Goal: Information Seeking & Learning: Learn about a topic

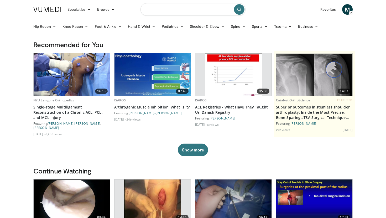
click at [170, 8] on input "Search topics, interventions" at bounding box center [192, 9] width 105 height 13
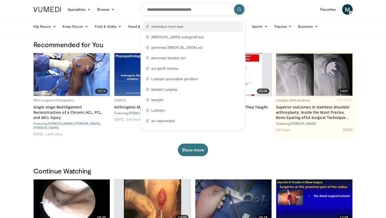
click at [165, 24] on span "meniskus root tear" at bounding box center [167, 26] width 32 height 5
type input "**********"
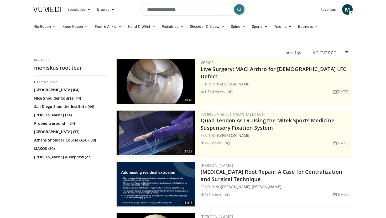
click at [160, 10] on input "**********" at bounding box center [192, 9] width 105 height 13
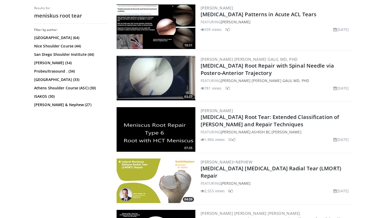
scroll to position [266, 0]
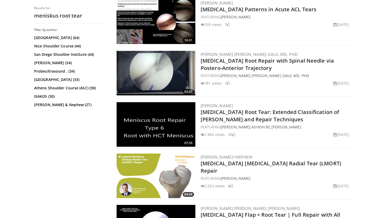
click at [159, 114] on img at bounding box center [156, 124] width 79 height 45
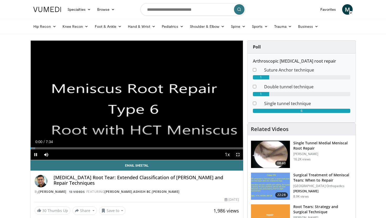
click at [238, 154] on span "Video Player" at bounding box center [238, 155] width 10 height 10
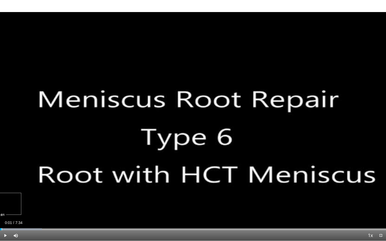
drag, startPoint x: 85, startPoint y: 230, endPoint x: 1, endPoint y: 226, distance: 83.6
click at [1, 218] on div "Loaded : 10.89% 0:01 0:01" at bounding box center [193, 228] width 386 height 5
click at [7, 218] on div "Progress Bar" at bounding box center [7, 230] width 1 height 2
click at [1, 218] on div "Progress Bar" at bounding box center [1, 230] width 1 height 2
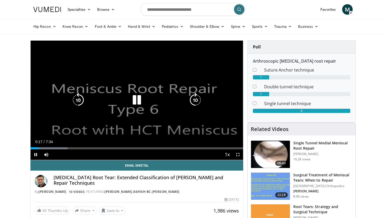
click at [191, 151] on div "Current Time 0:17 / Duration 7:34 Pause Skip Backward Skip Forward Mute Loaded …" at bounding box center [136, 155] width 213 height 10
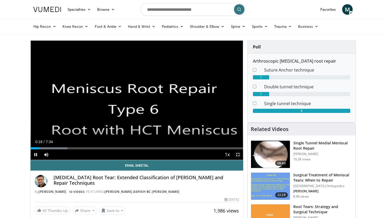
click at [236, 154] on span "Video Player" at bounding box center [238, 155] width 10 height 10
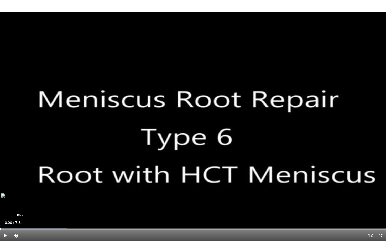
drag, startPoint x: 17, startPoint y: 230, endPoint x: 0, endPoint y: 230, distance: 17.3
click at [0, 218] on div "Progress Bar" at bounding box center [0, 230] width 1 height 2
drag, startPoint x: 14, startPoint y: 230, endPoint x: 0, endPoint y: 230, distance: 13.7
click at [0, 218] on div "Progress Bar" at bounding box center [0, 230] width 1 height 2
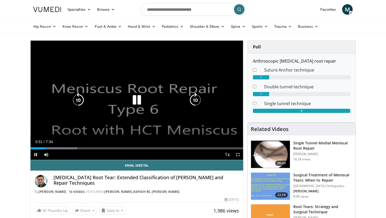
click at [139, 101] on icon "Video Player" at bounding box center [136, 100] width 15 height 15
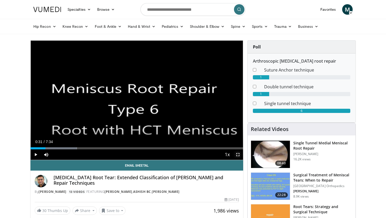
click at [235, 156] on span "Video Player" at bounding box center [238, 155] width 10 height 10
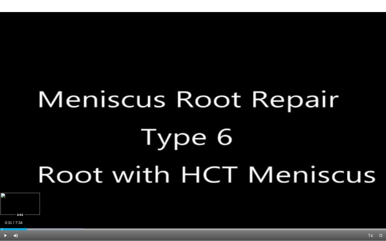
click at [2, 218] on div "Progress Bar" at bounding box center [2, 230] width 1 height 2
click at [4, 218] on span "Video Player" at bounding box center [5, 236] width 10 height 10
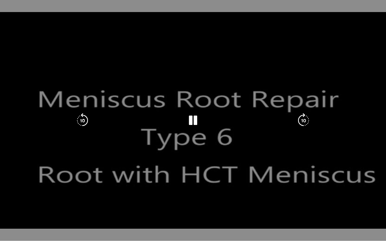
click at [0, 218] on button "Pause" at bounding box center [5, 236] width 10 height 10
